Goal: Browse casually

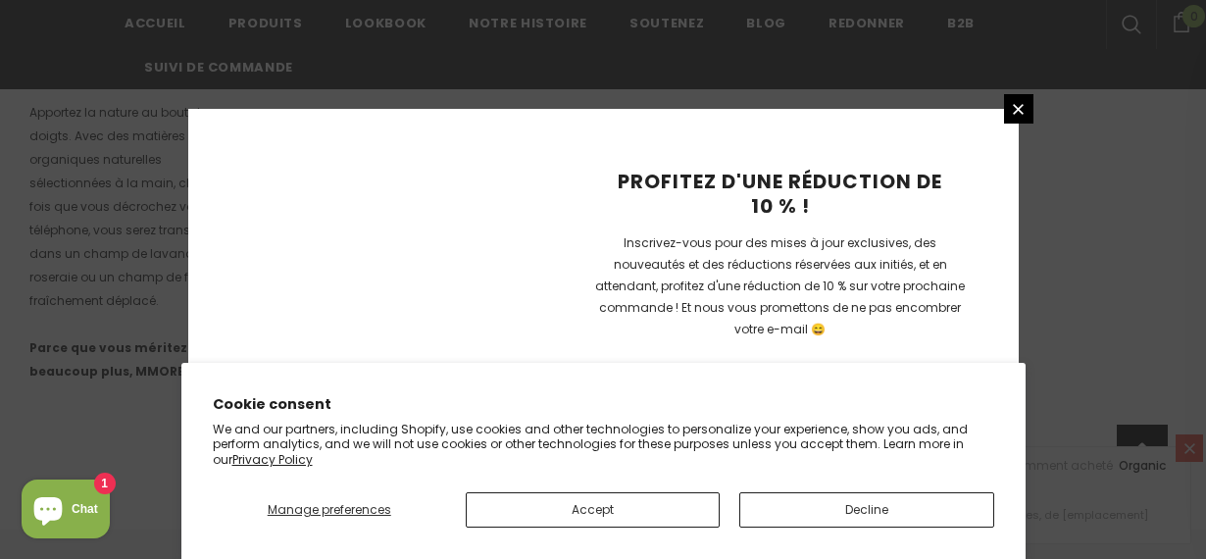
scroll to position [1538, 0]
